Goal: Obtain resource: Obtain resource

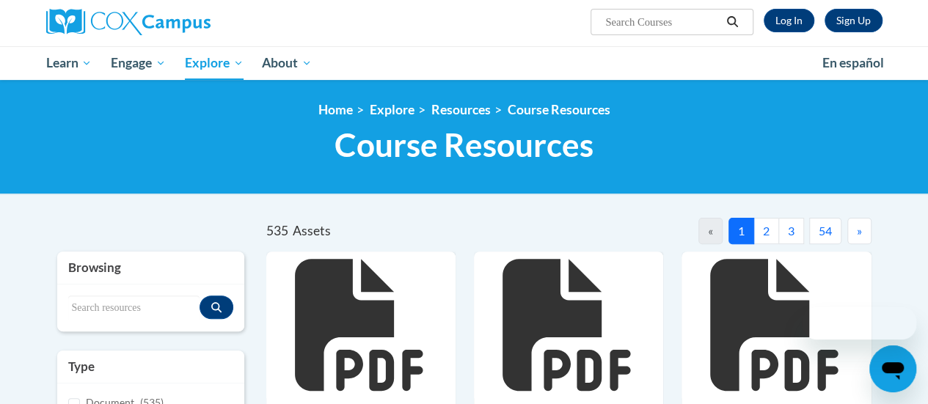
scroll to position [109, 0]
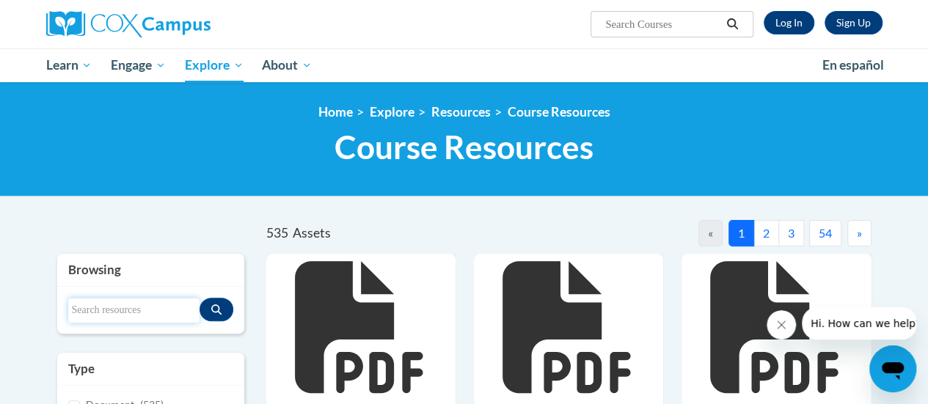
click at [116, 304] on input "Search resources" at bounding box center [133, 310] width 131 height 25
type input "writing paper template"
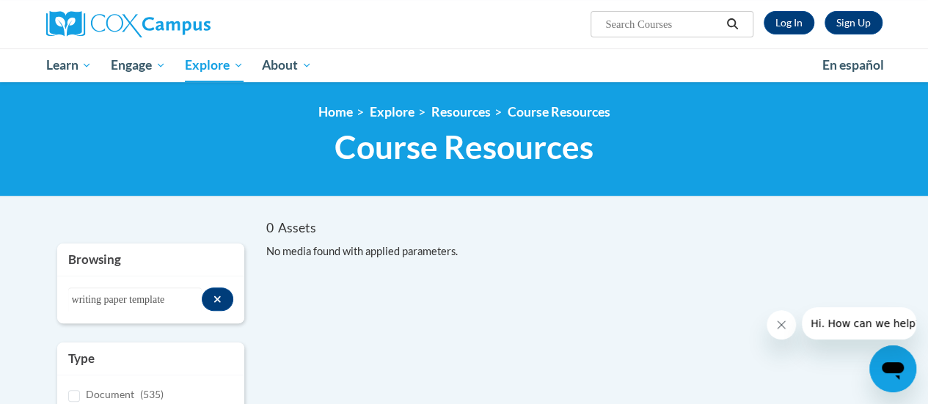
click at [686, 21] on input "Search..." at bounding box center [662, 24] width 117 height 18
type input "writing paper templatee"
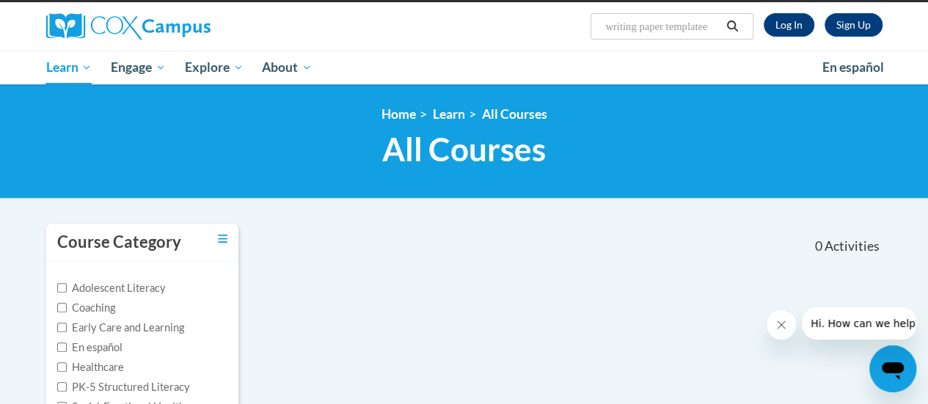
scroll to position [106, 0]
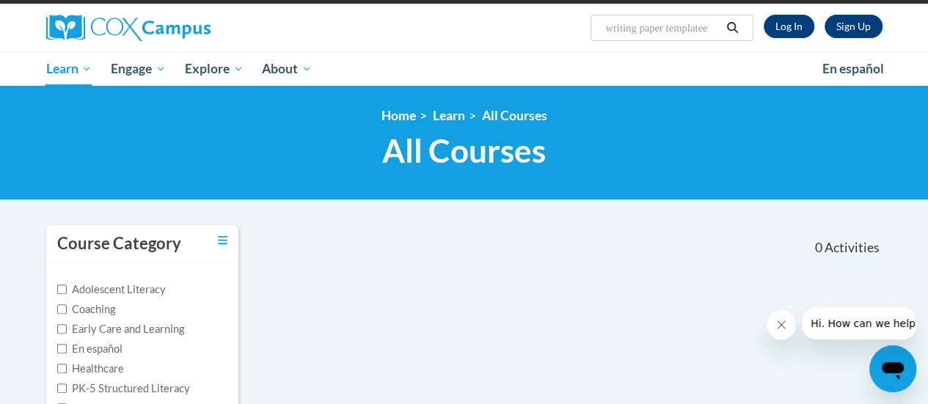
click at [686, 23] on input "writing paper templatee" at bounding box center [662, 28] width 117 height 18
click at [714, 25] on input "writing paper templatee" at bounding box center [662, 28] width 117 height 18
type input "writing paper template"
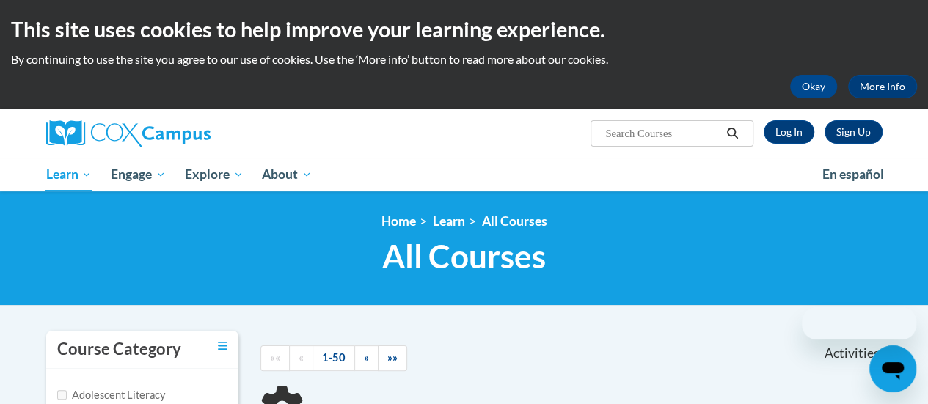
scroll to position [312, 0]
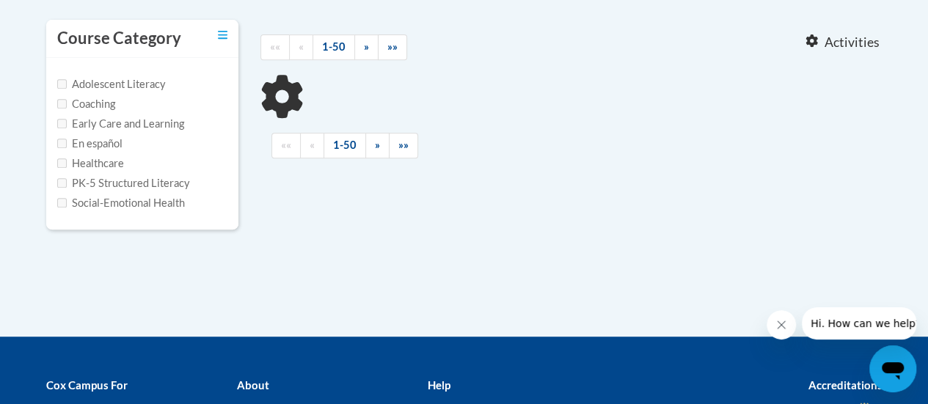
type input "writing paper template"
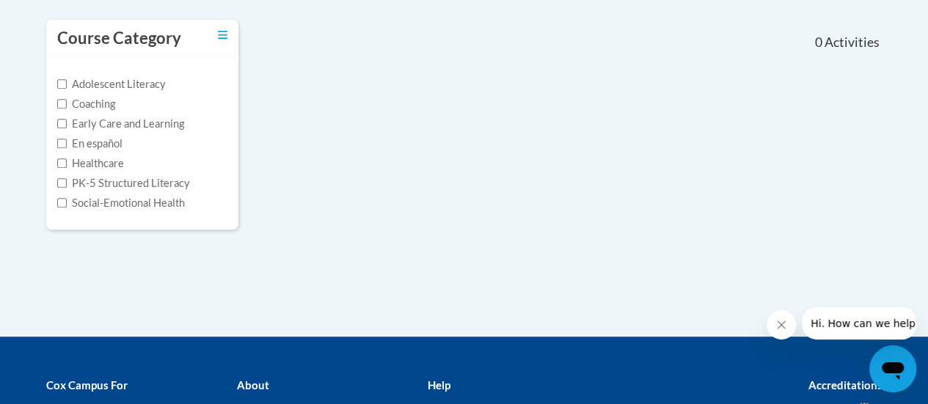
scroll to position [100, 0]
